Goal: Information Seeking & Learning: Learn about a topic

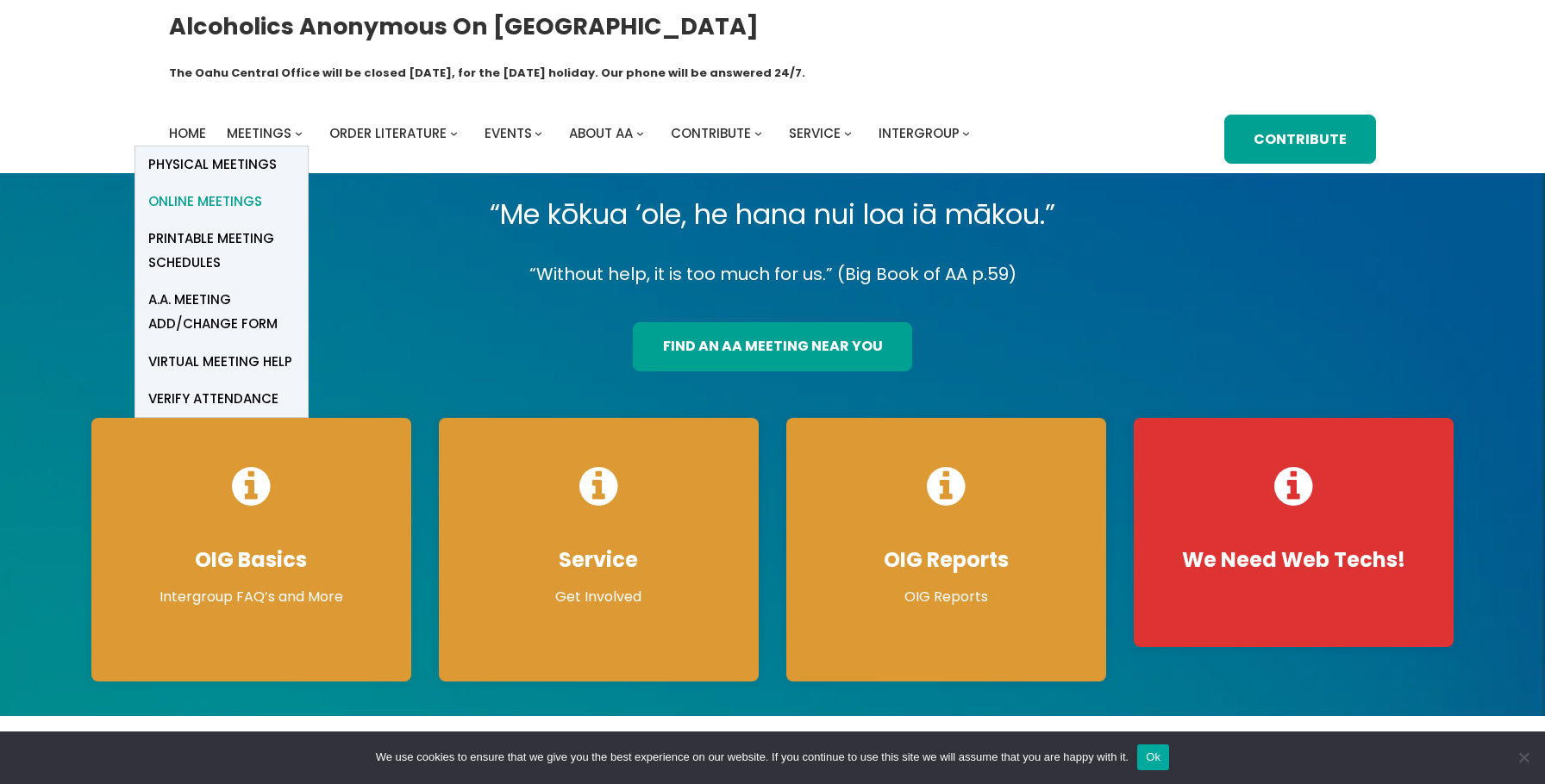
click at [244, 190] on span "Online Meetings" at bounding box center [205, 201] width 114 height 24
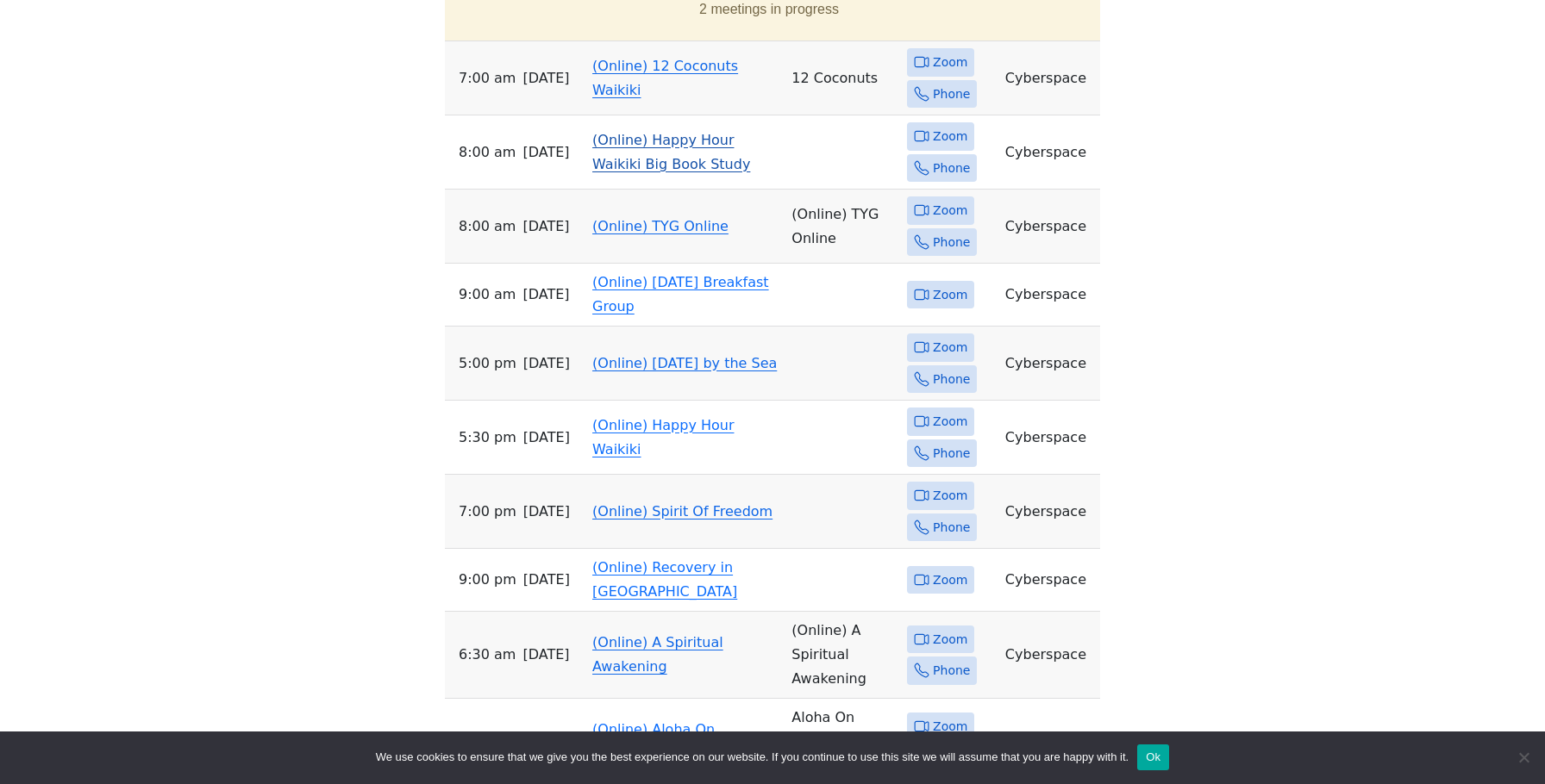
scroll to position [929, 0]
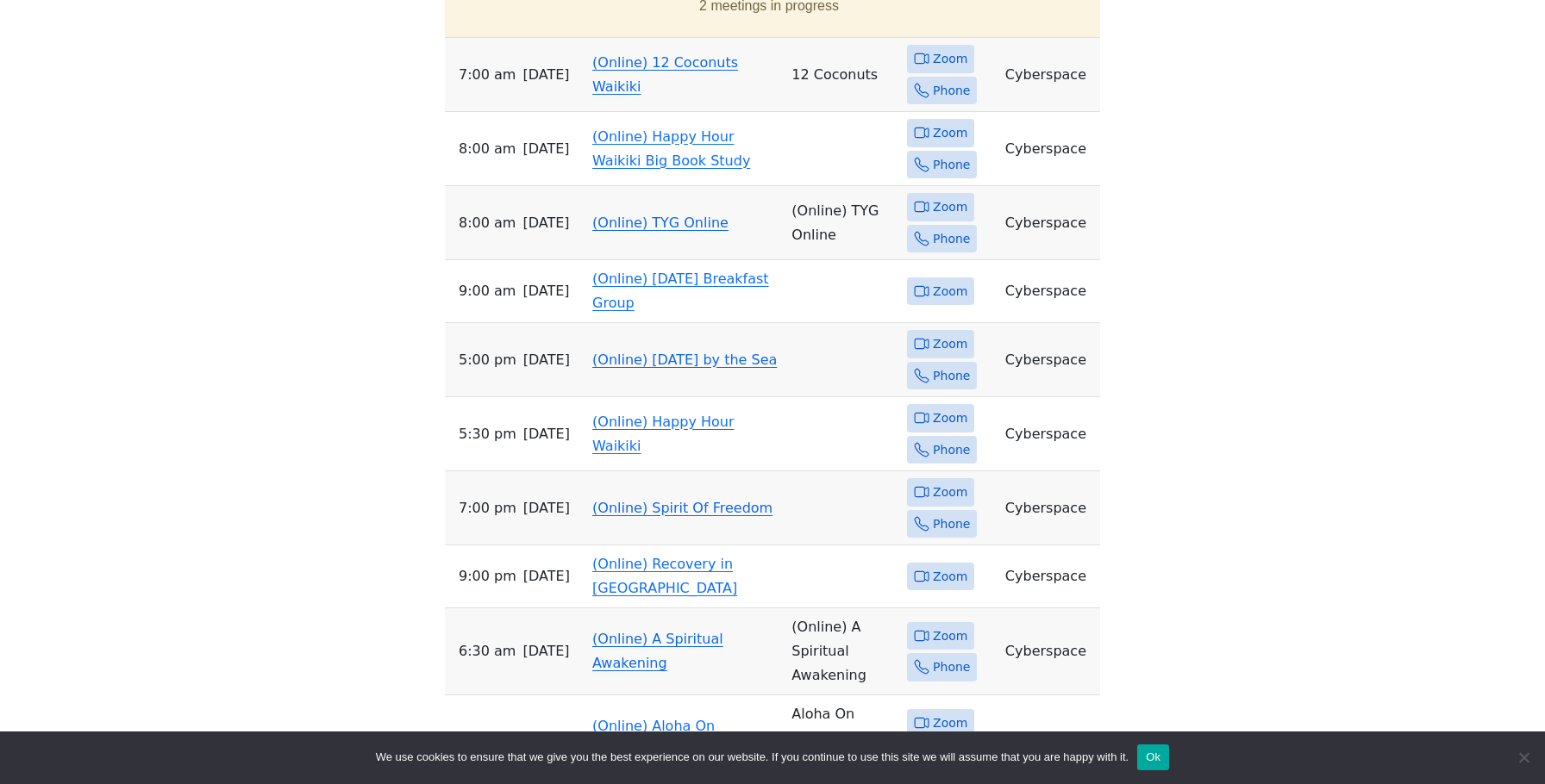
click at [687, 55] on link "(Online) 12 Coconuts Waikiki" at bounding box center [664, 74] width 146 height 40
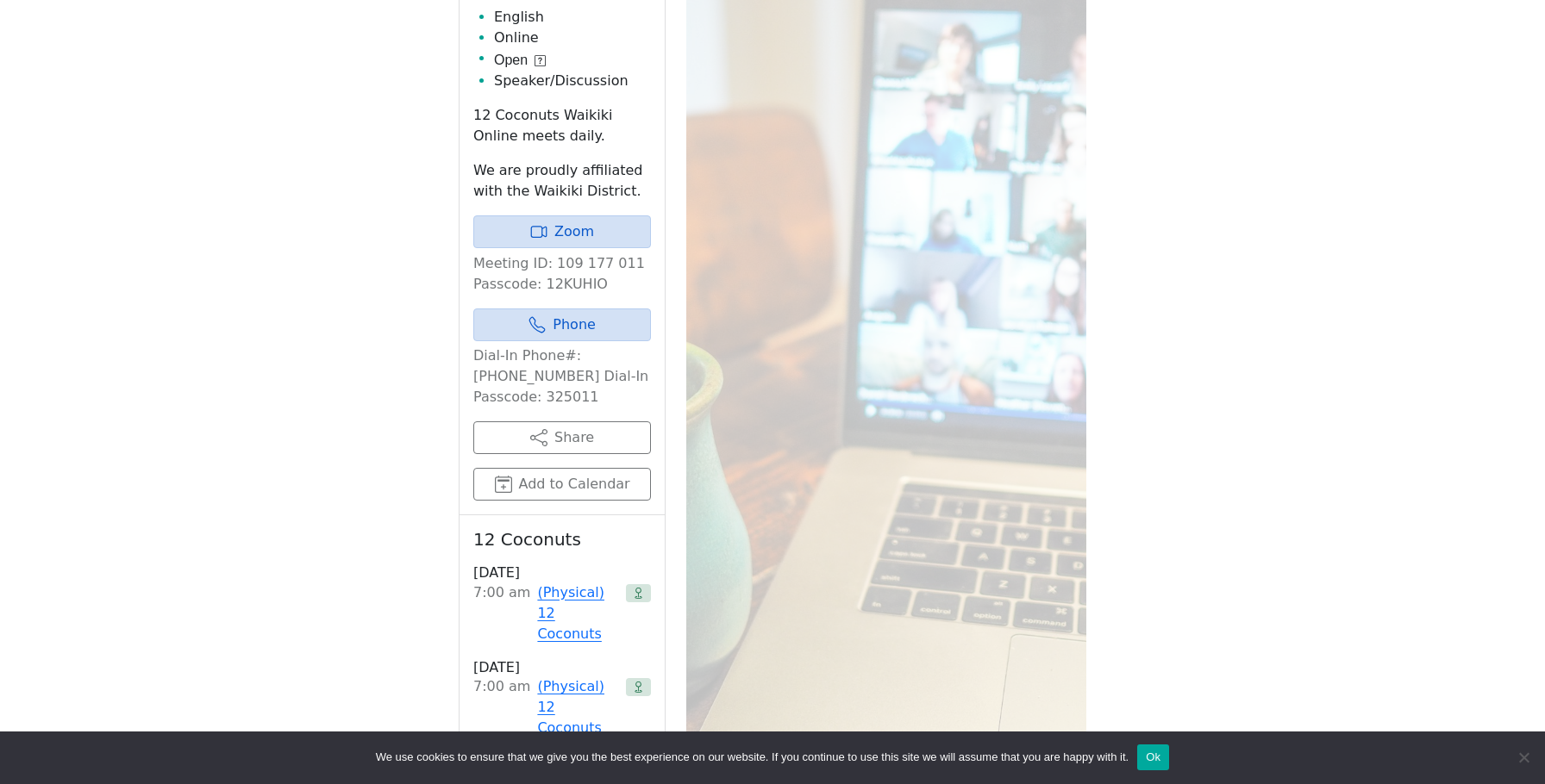
scroll to position [694, 0]
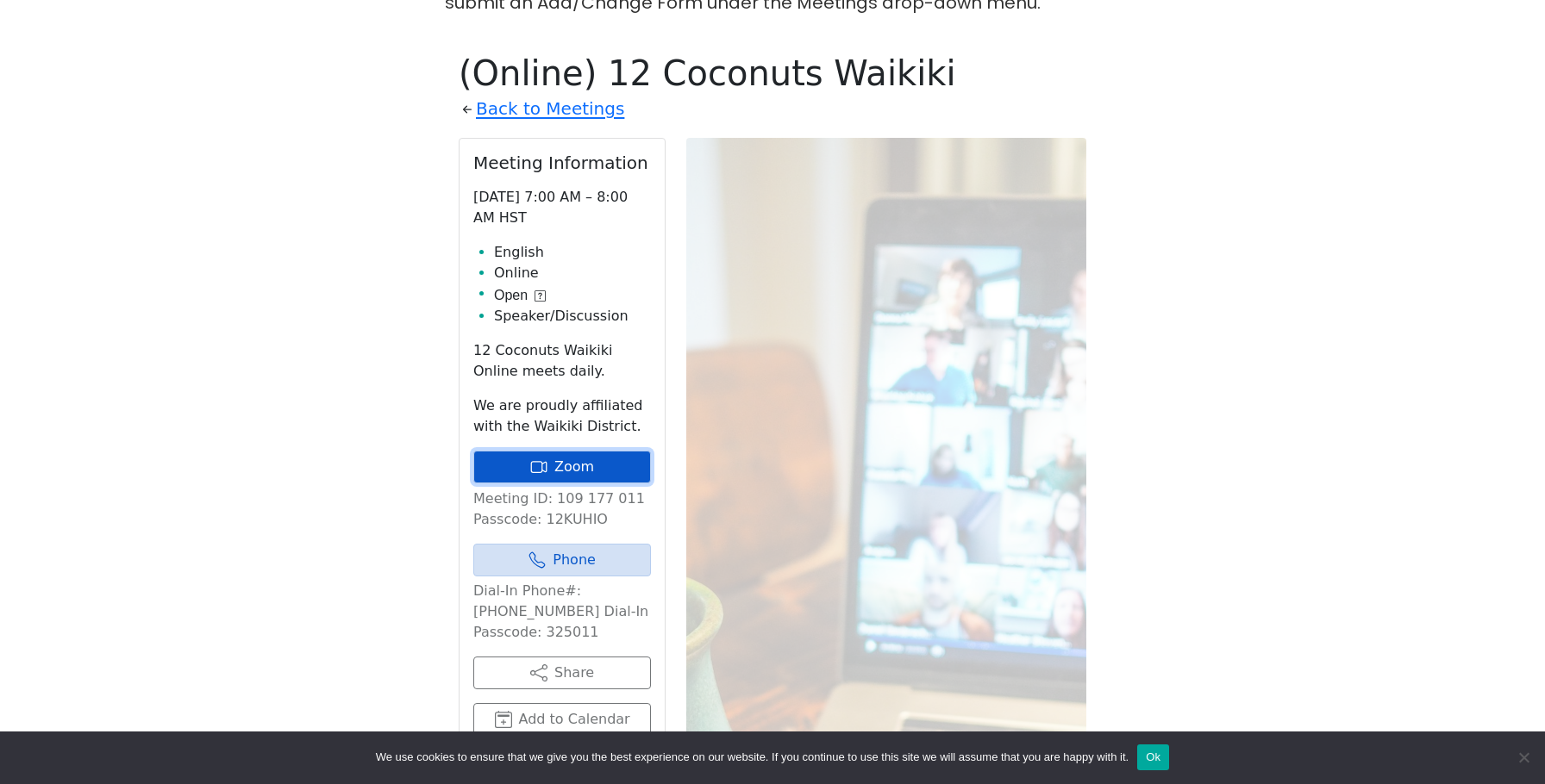
click at [560, 451] on link "Zoom" at bounding box center [561, 467] width 178 height 33
